Goal: Task Accomplishment & Management: Manage account settings

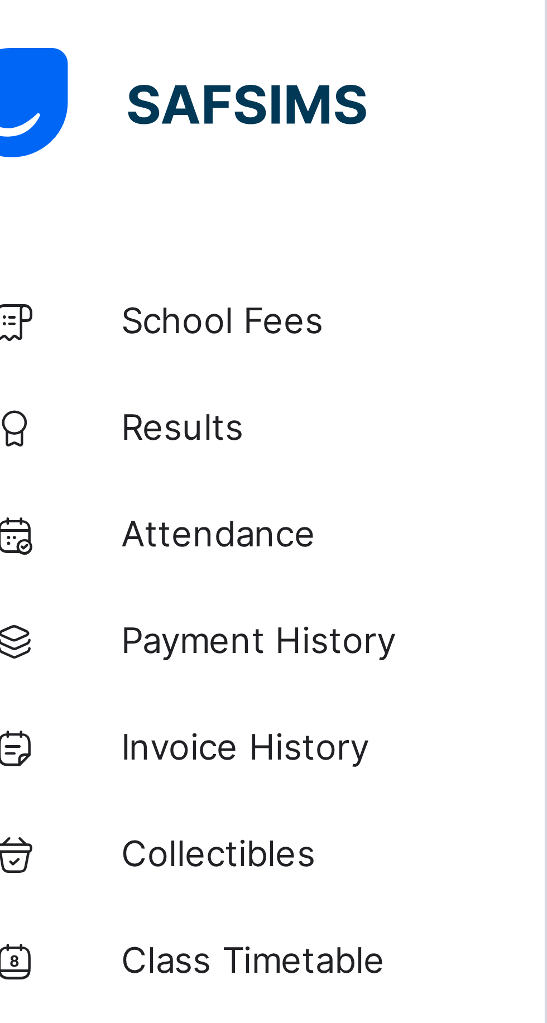
click at [85, 179] on span "Collectibles" at bounding box center [89, 178] width 89 height 9
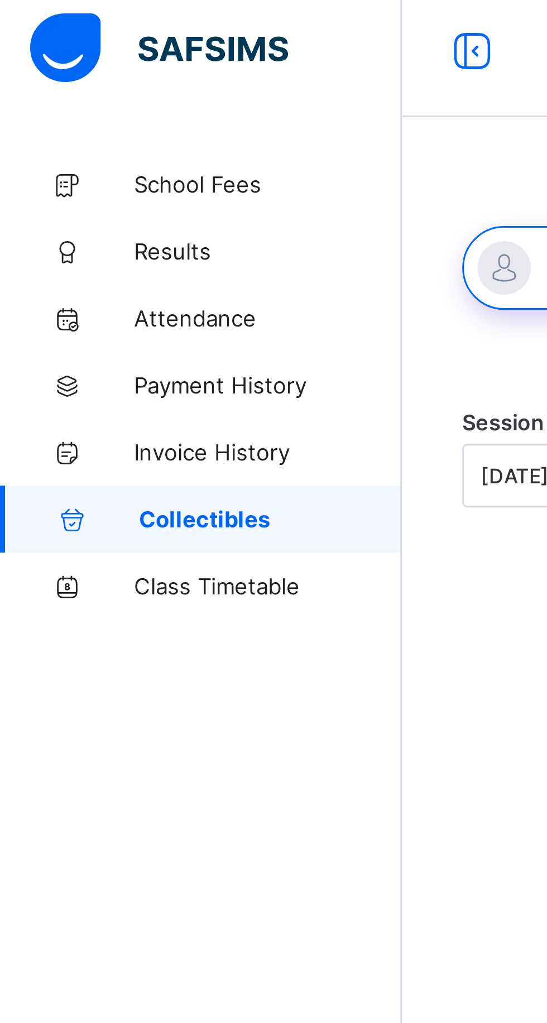
click at [55, 74] on link "School Fees" at bounding box center [67, 67] width 134 height 22
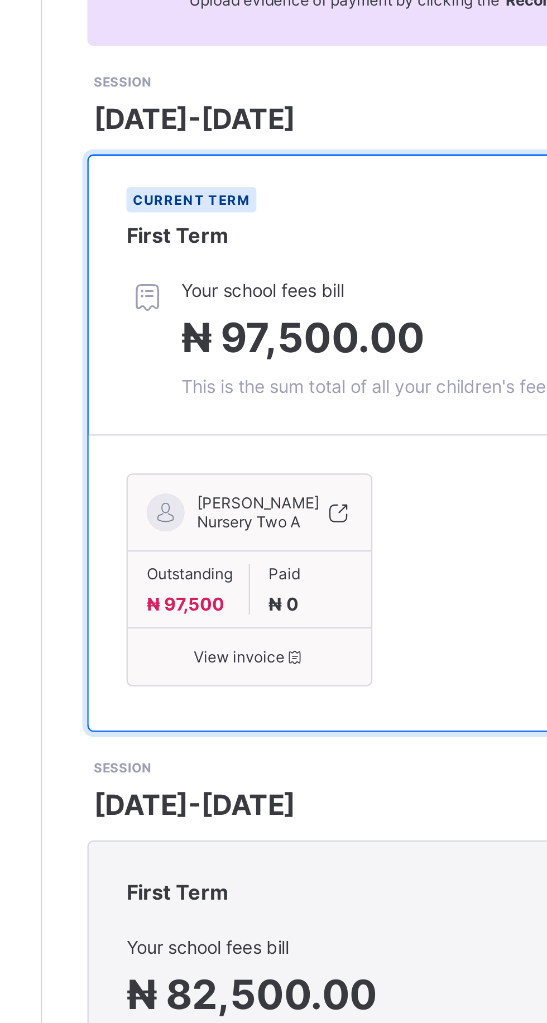
click at [265, 296] on span "₦ 97,500.00" at bounding box center [250, 285] width 108 height 22
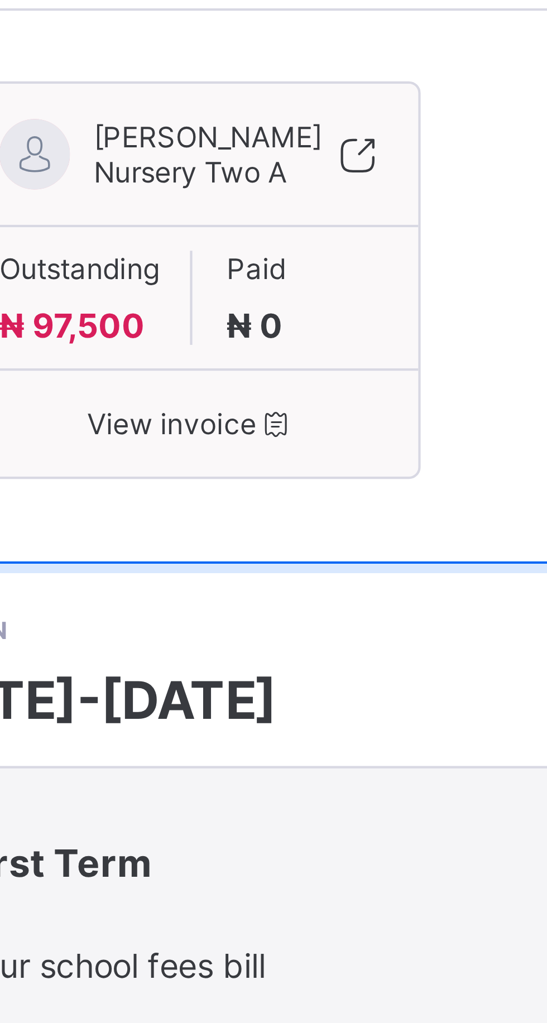
click at [234, 430] on span "View invoice" at bounding box center [225, 426] width 91 height 8
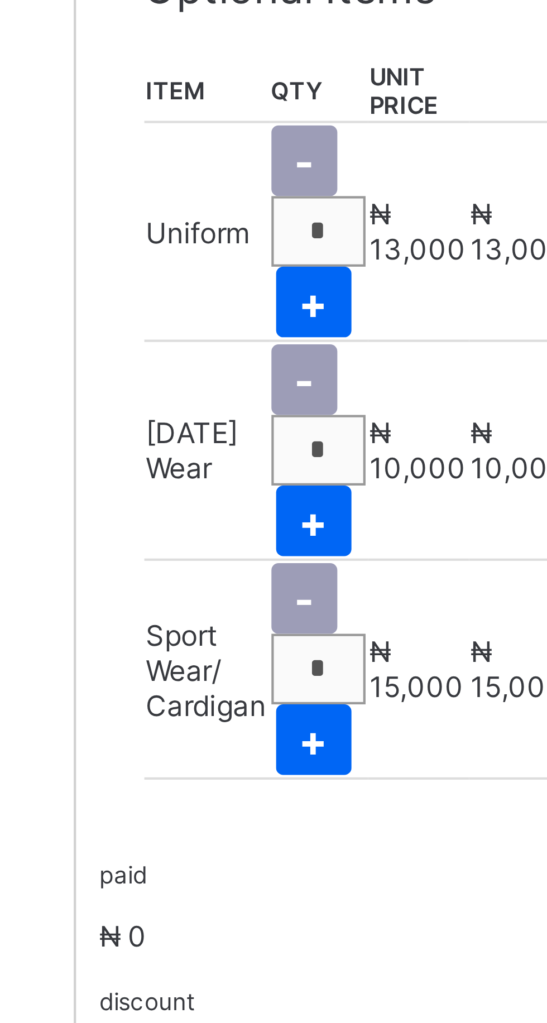
click at [210, 515] on span "+" at bounding box center [211, 509] width 7 height 12
click at [211, 483] on div "-" at bounding box center [209, 475] width 16 height 17
type input "*"
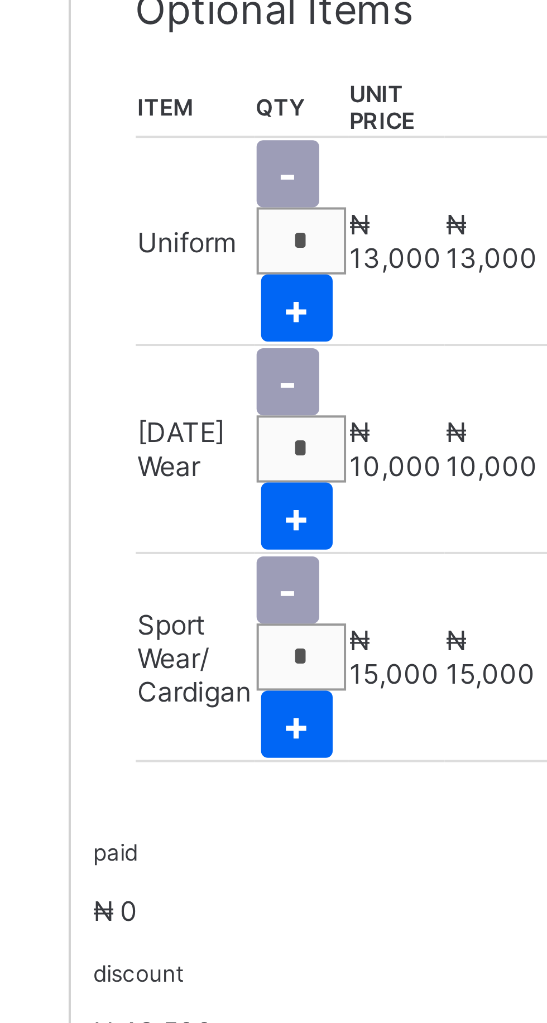
click at [211, 535] on div "-" at bounding box center [209, 527] width 16 height 17
click at [207, 533] on span "-" at bounding box center [209, 527] width 4 height 12
click at [211, 587] on div "-" at bounding box center [209, 578] width 16 height 17
click at [212, 618] on span "+" at bounding box center [211, 613] width 7 height 12
click at [209, 585] on span "-" at bounding box center [209, 579] width 4 height 12
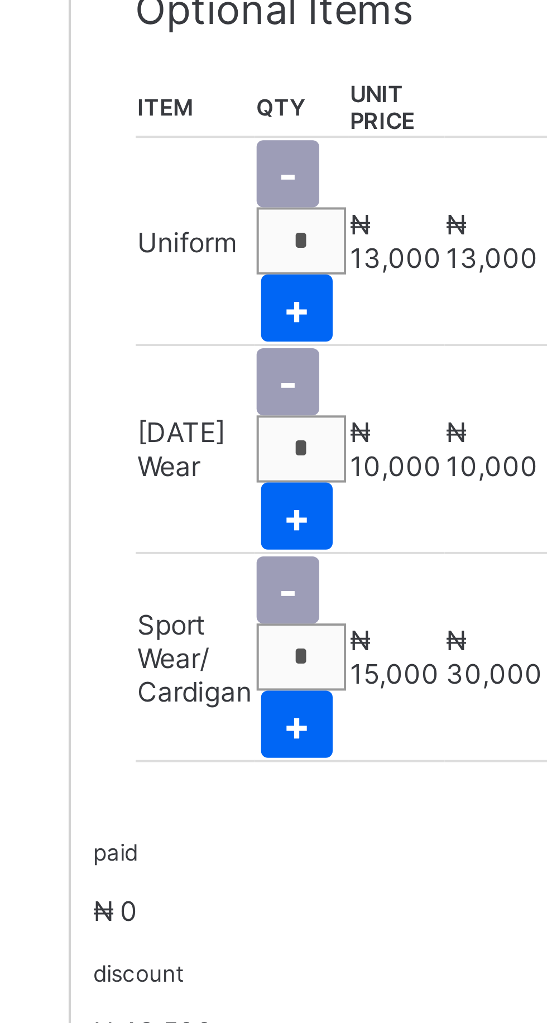
type input "*"
click at [210, 585] on span "-" at bounding box center [209, 579] width 4 height 12
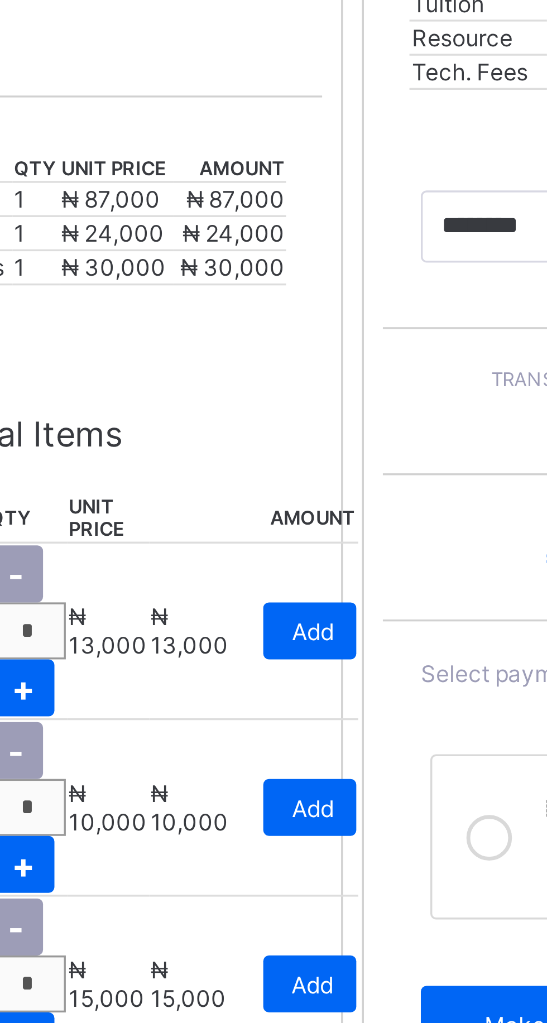
click at [297, 496] on span "Add" at bounding box center [296, 492] width 12 height 8
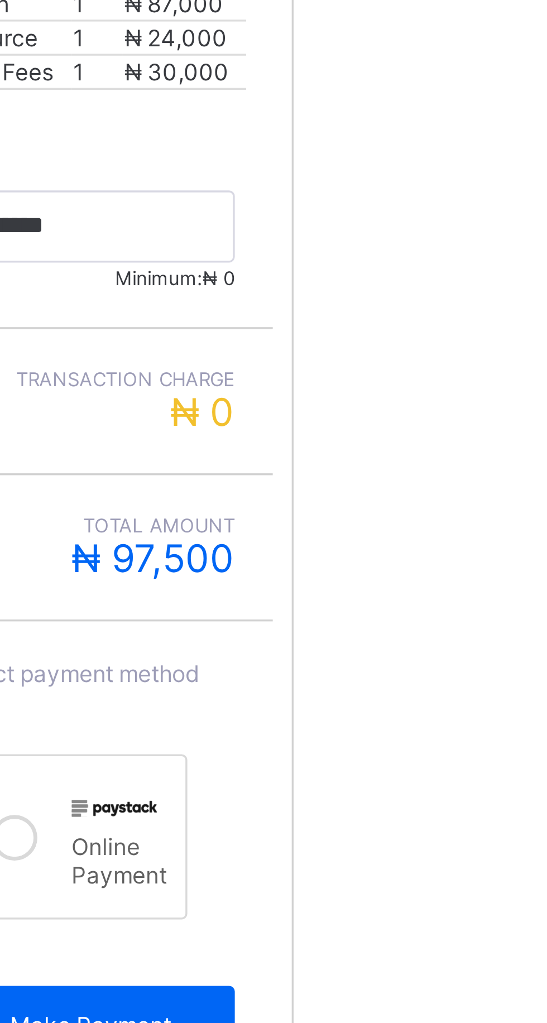
type input "*********"
